Goal: Task Accomplishment & Management: Manage account settings

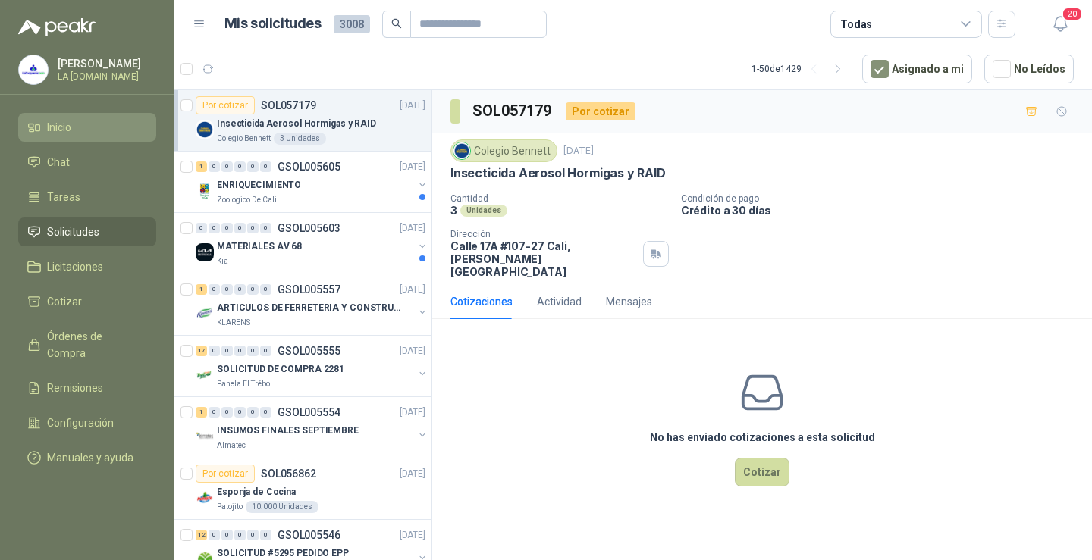
click at [99, 136] on link "Inicio" at bounding box center [87, 127] width 138 height 29
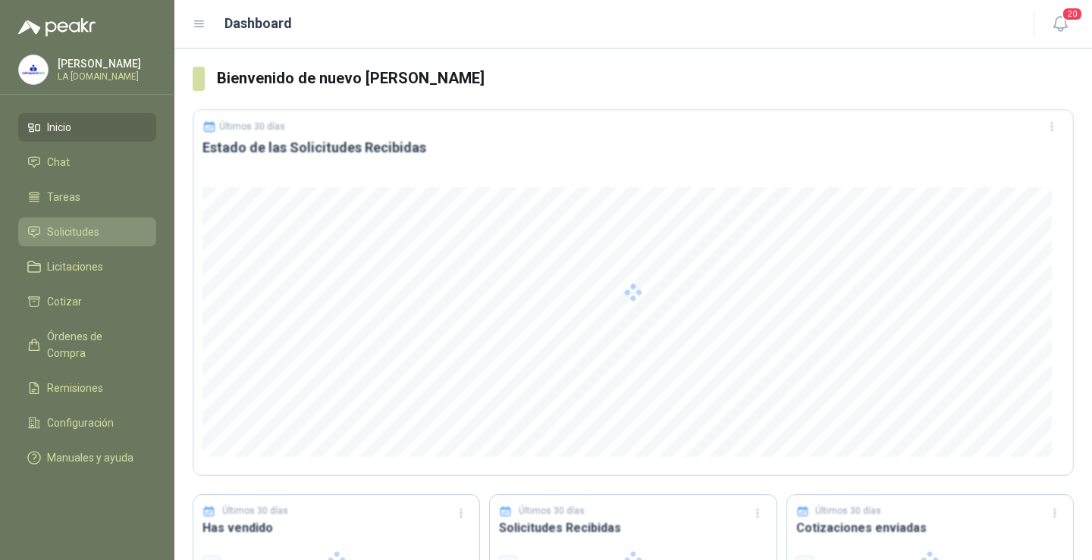
click at [71, 236] on span "Solicitudes" at bounding box center [73, 232] width 52 height 17
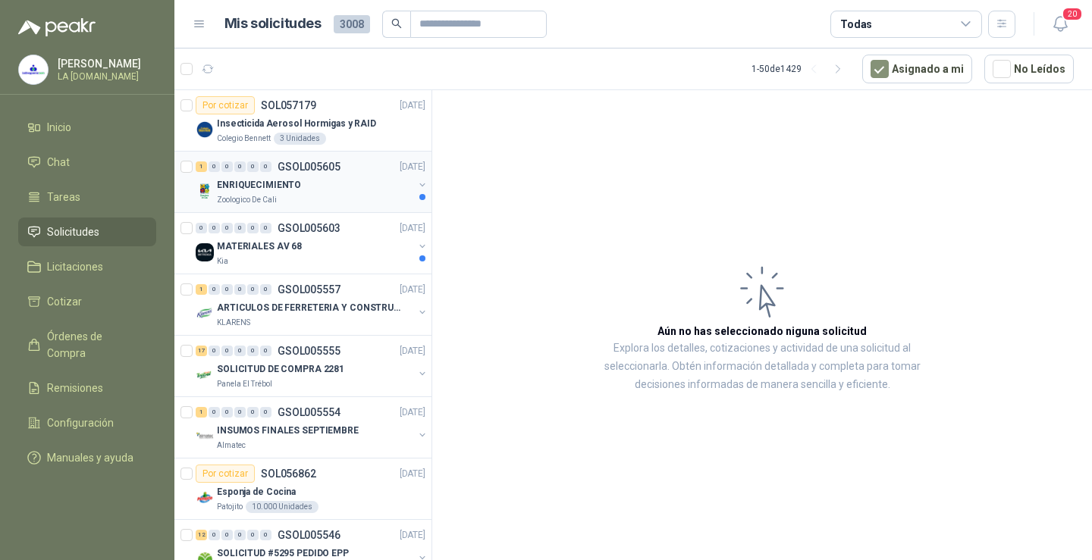
click at [334, 186] on div "ENRIQUECIMIENTO" at bounding box center [315, 185] width 196 height 18
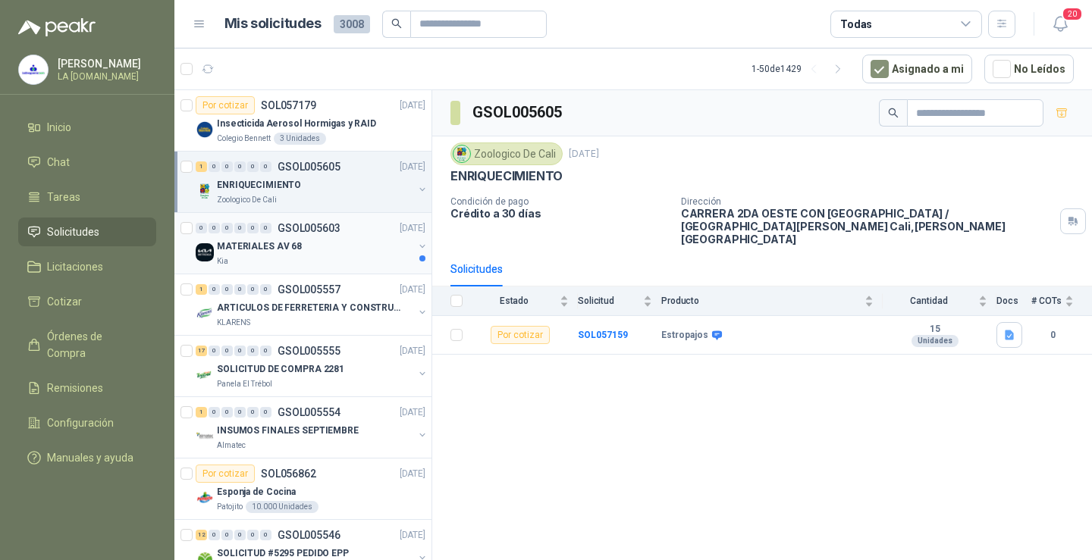
click at [353, 236] on div "0 0 0 0 0 0 GSOL005603 [DATE]" at bounding box center [312, 228] width 233 height 18
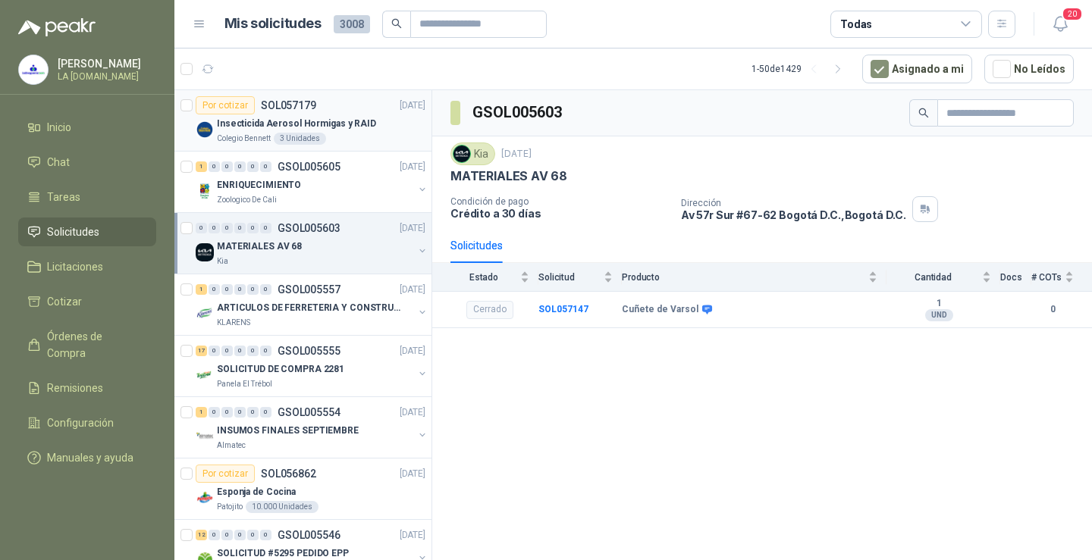
click at [303, 125] on p "Insecticida Aerosol Hormigas y RAID" at bounding box center [296, 124] width 159 height 14
